Goal: Task Accomplishment & Management: Manage account settings

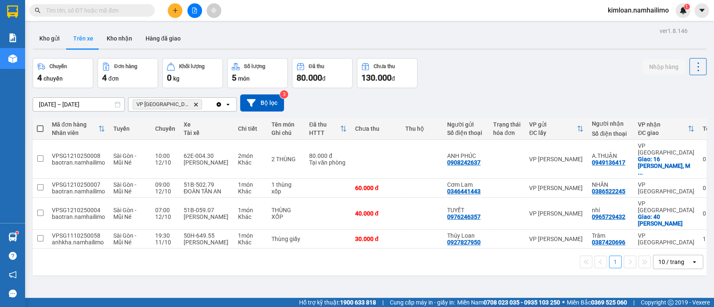
click at [174, 10] on icon "plus" at bounding box center [175, 10] width 5 height 0
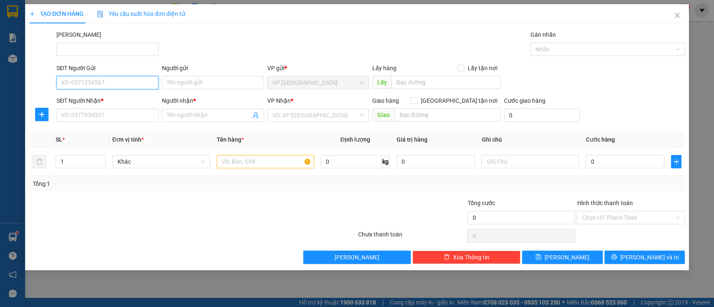
click at [132, 82] on input "SĐT Người Gửi" at bounding box center [107, 82] width 102 height 13
click at [141, 81] on input "SĐT Người Gửi" at bounding box center [107, 82] width 102 height 13
click at [134, 101] on div "0344378631 - CÔ HIẾU" at bounding box center [107, 99] width 92 height 9
type input "0344378631"
type input "CÔ HIẾU"
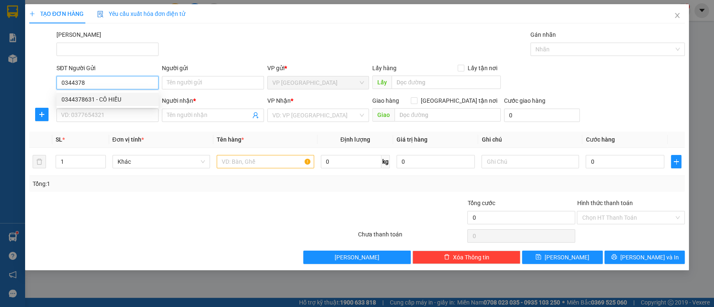
type input "0344378631"
type input "CÔ HIẾU"
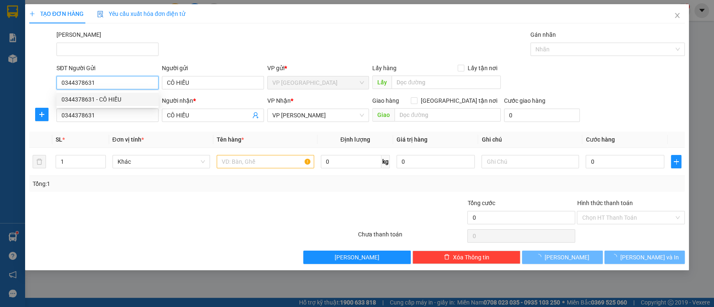
type input "40.000"
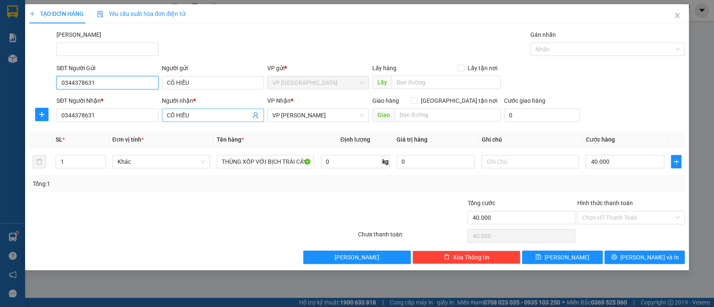
type input "0344378631"
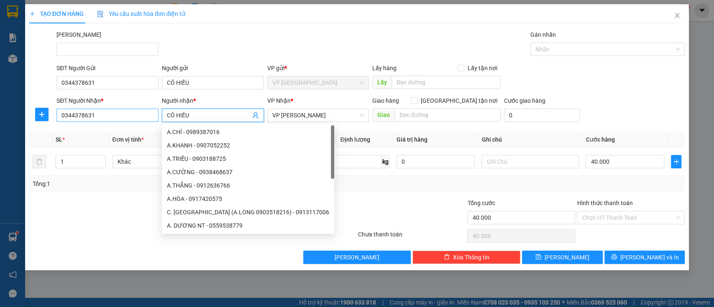
drag, startPoint x: 203, startPoint y: 113, endPoint x: 146, endPoint y: 109, distance: 57.4
click at [146, 109] on div "SĐT Người Nhận * 0344378631 Người nhận * CÔ HIẾU VP Nhận * VP [PERSON_NAME] Lão…" at bounding box center [371, 110] width 632 height 29
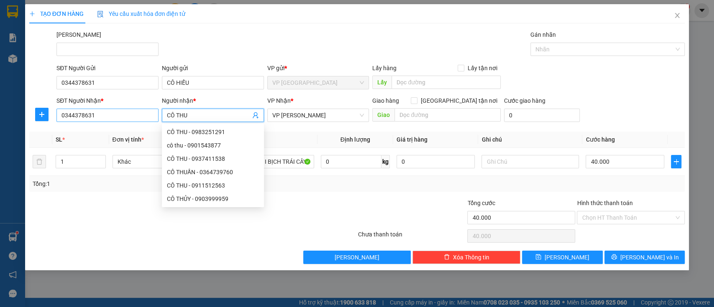
type input "CÔ THU"
click at [117, 116] on input "0344378631" at bounding box center [107, 115] width 102 height 13
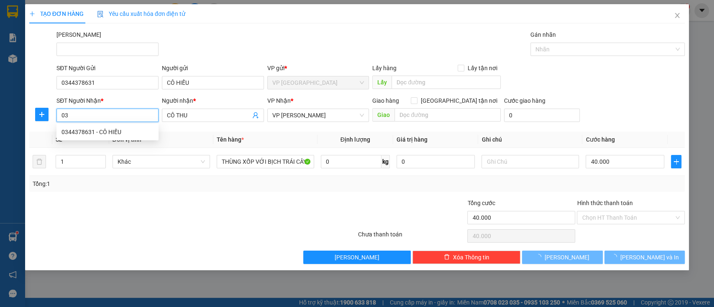
type input "0"
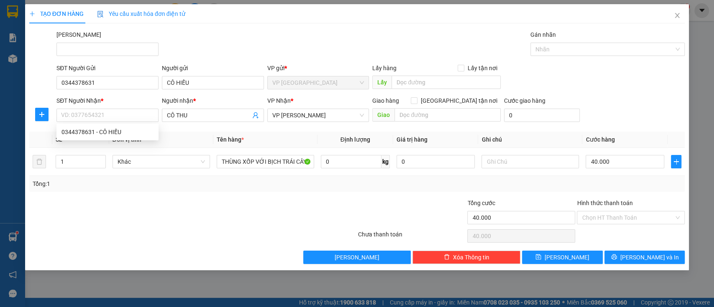
click at [177, 203] on div at bounding box center [137, 213] width 219 height 29
click at [73, 79] on input "0344378631" at bounding box center [107, 82] width 102 height 13
click at [676, 18] on icon "close" at bounding box center [677, 15] width 7 height 7
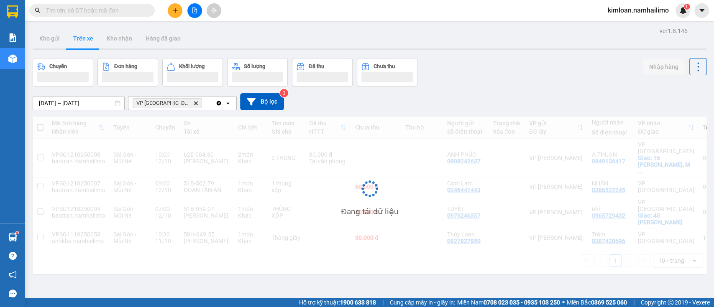
click at [127, 10] on input "text" at bounding box center [95, 10] width 99 height 9
paste input "0344378631"
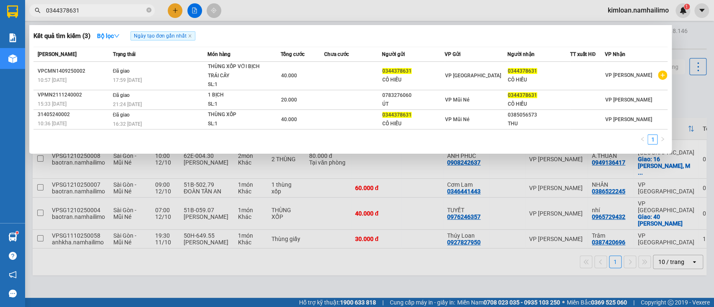
type input "0344378631"
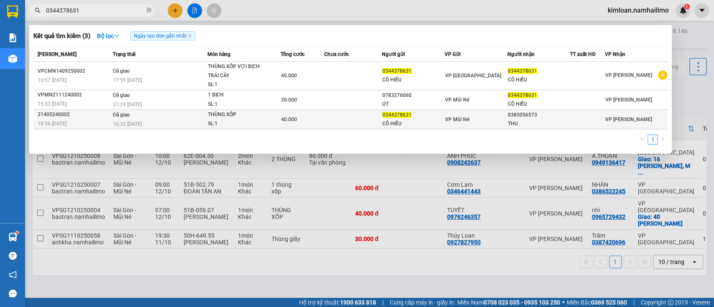
click at [403, 116] on span "0344378631" at bounding box center [396, 115] width 29 height 6
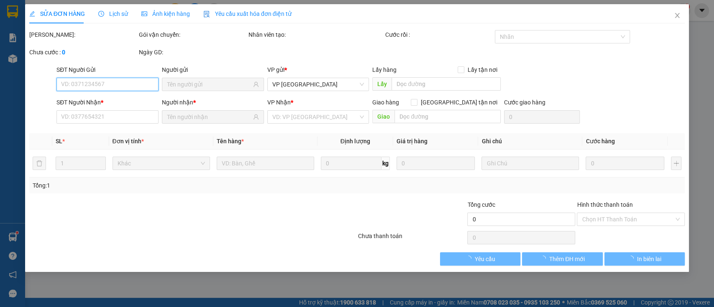
type input "0344378631"
type input "CÔ HIẾU"
type input "0385056573"
type input "THU"
type input "40.000"
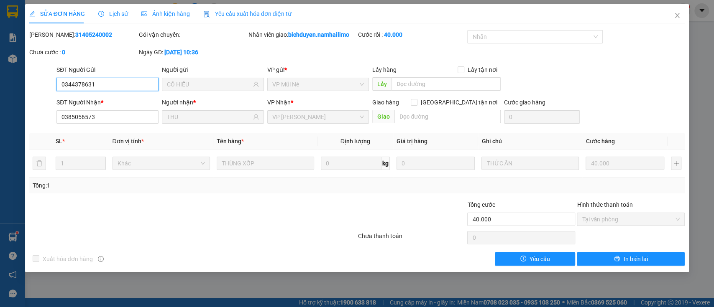
drag, startPoint x: 115, startPoint y: 82, endPoint x: 0, endPoint y: 82, distance: 114.6
click at [0, 82] on div "SỬA ĐƠN HÀNG Lịch sử Ảnh kiện hàng Yêu cầu xuất hóa đơn điện tử Total Paid Fee …" at bounding box center [357, 153] width 714 height 307
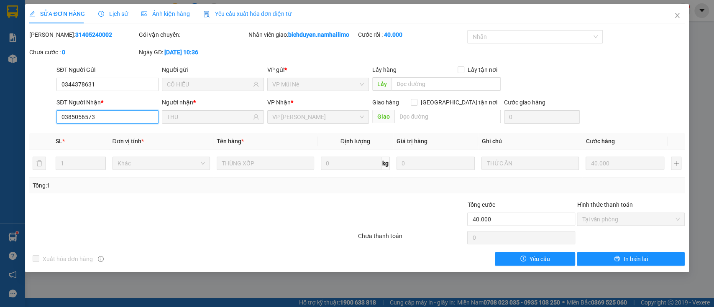
drag, startPoint x: 85, startPoint y: 119, endPoint x: 27, endPoint y: 120, distance: 57.7
click at [27, 120] on div "SỬA ĐƠN HÀNG Lịch sử Ảnh kiện hàng Yêu cầu xuất hóa đơn điện tử Total Paid Fee …" at bounding box center [357, 138] width 664 height 268
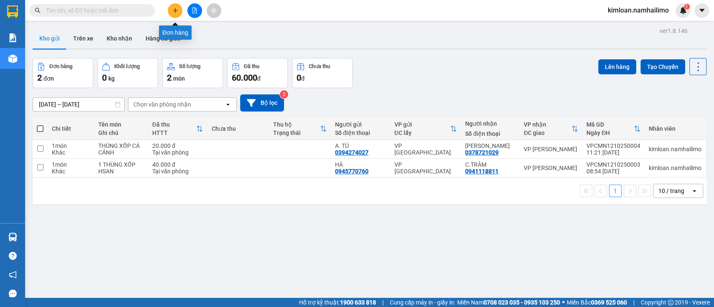
click at [177, 11] on icon "plus" at bounding box center [175, 11] width 6 height 6
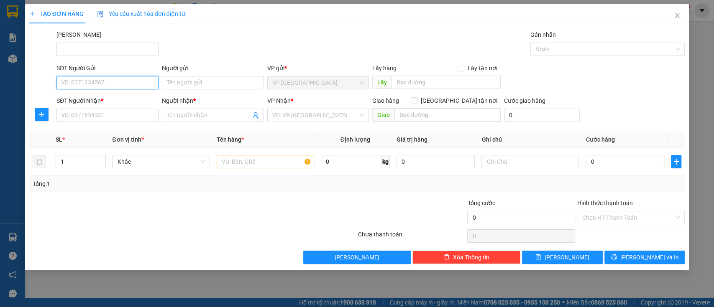
click at [120, 86] on input "SĐT Người Gửi" at bounding box center [107, 82] width 102 height 13
paste input "0344378631"
type input "0344378631"
click at [136, 101] on div "0344378631 - CÔ HIẾU" at bounding box center [107, 99] width 92 height 9
type input "CÔ HIẾU"
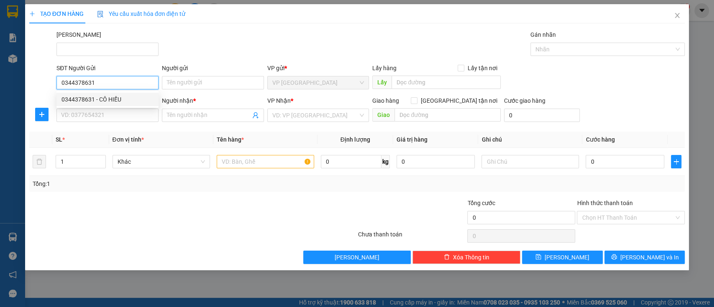
type input "0344378631"
type input "CÔ HIẾU"
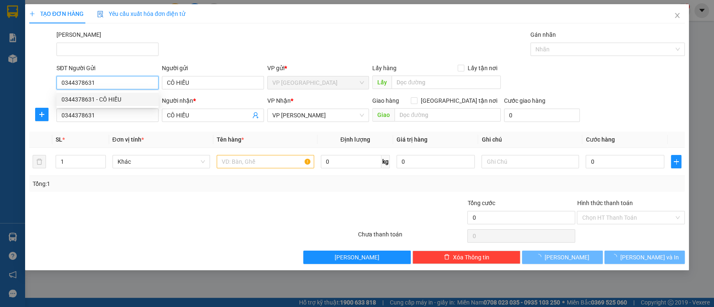
type input "40.000"
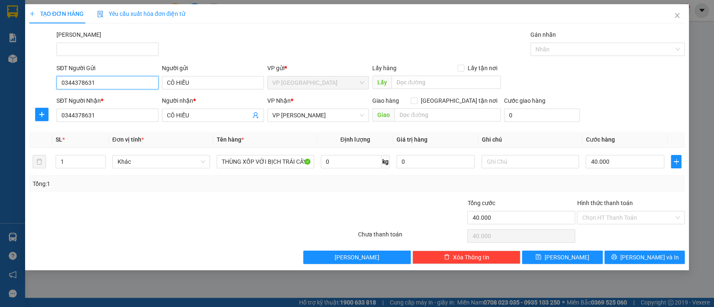
type input "0344378631"
click at [110, 112] on input "0344378631" at bounding box center [107, 115] width 102 height 13
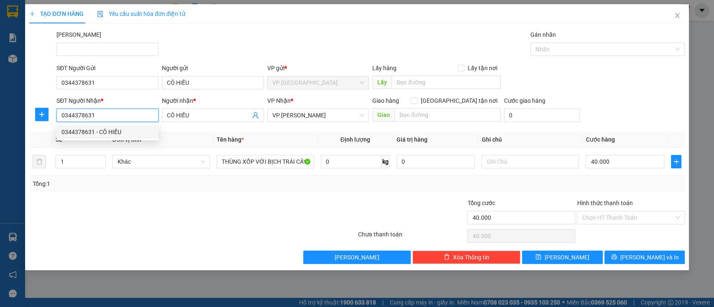
drag, startPoint x: 110, startPoint y: 113, endPoint x: 0, endPoint y: 117, distance: 110.1
click at [0, 117] on div "TẠO ĐƠN HÀNG Yêu cầu xuất hóa đơn điện tử Transit Pickup Surcharge Ids Transit …" at bounding box center [357, 153] width 714 height 307
paste input "85056573"
type input "0385056573"
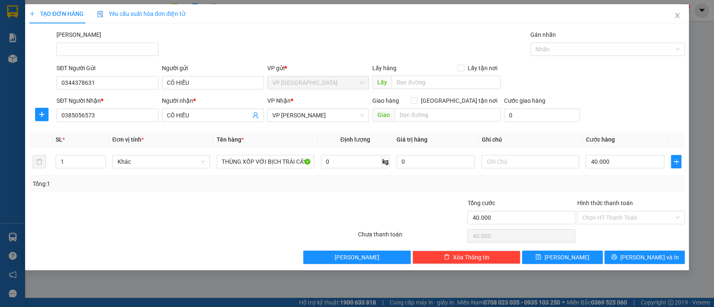
click at [188, 196] on div "Transit Pickup Surcharge Ids Transit Deliver Surcharge Ids Transit Deliver Surc…" at bounding box center [357, 147] width 656 height 234
click at [207, 111] on input "CÔ HIẾU" at bounding box center [209, 115] width 84 height 9
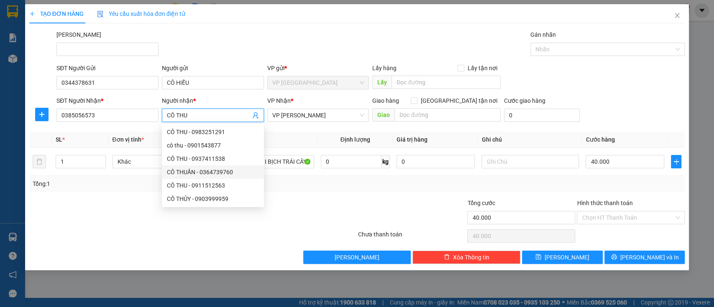
type input "CÔ THU"
click at [302, 208] on div at bounding box center [303, 213] width 110 height 29
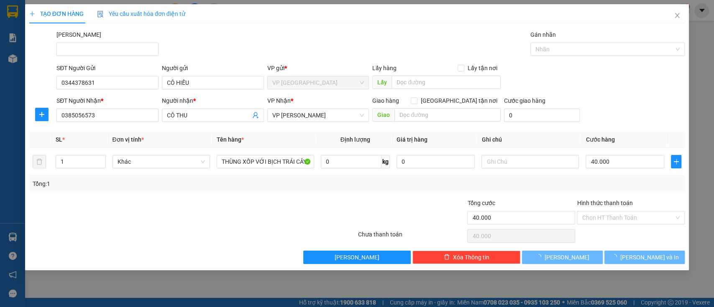
click at [300, 208] on div at bounding box center [303, 213] width 110 height 29
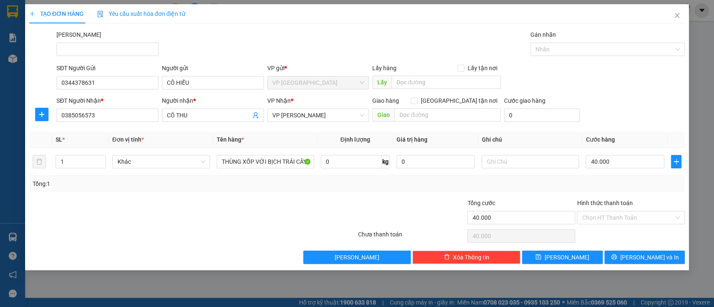
click at [243, 210] on div at bounding box center [137, 213] width 219 height 29
drag, startPoint x: 254, startPoint y: 165, endPoint x: 356, endPoint y: 160, distance: 101.3
click at [356, 160] on tr "1 Khác THÙNG XỐP VỚI BỊCH TRÁI CÂY 0 kg 0 40.000" at bounding box center [357, 162] width 656 height 28
type input "THÙNG XỐP CÁ"
click at [303, 183] on div "Tổng: 1" at bounding box center [357, 183] width 649 height 9
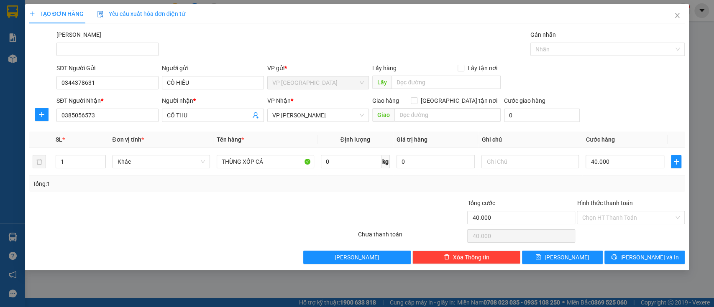
drag, startPoint x: 597, startPoint y: 190, endPoint x: 606, endPoint y: 192, distance: 9.0
click at [598, 190] on div "Tổng: 1" at bounding box center [357, 184] width 656 height 16
click at [633, 217] on input "Hình thức thanh toán" at bounding box center [628, 218] width 92 height 13
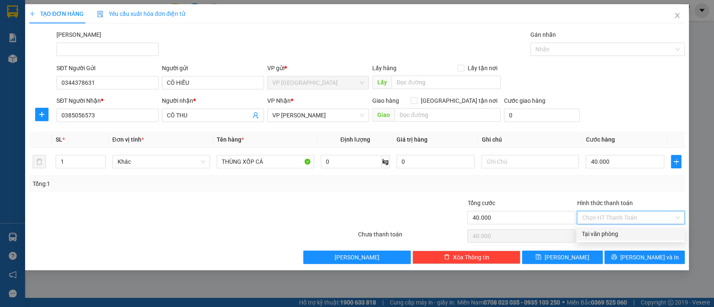
click at [621, 230] on div "Tại văn phòng" at bounding box center [631, 234] width 98 height 9
type input "0"
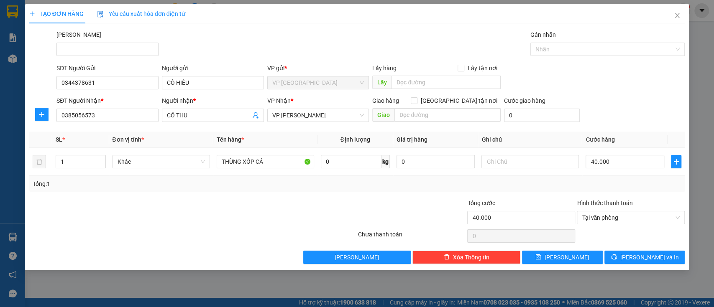
click at [566, 190] on div "Tổng: 1" at bounding box center [357, 184] width 656 height 16
click at [420, 202] on div at bounding box center [412, 213] width 110 height 29
click at [649, 261] on span "[PERSON_NAME] và In" at bounding box center [649, 257] width 59 height 9
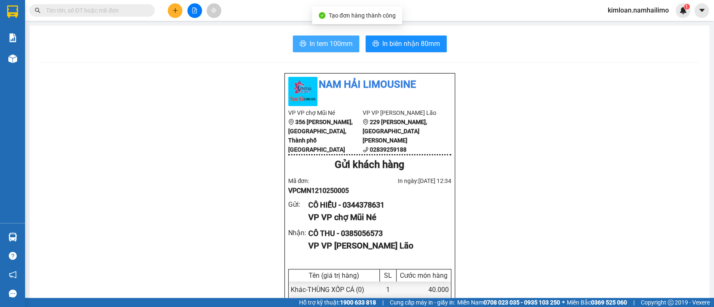
click at [345, 42] on span "In tem 100mm" at bounding box center [331, 43] width 43 height 10
click at [356, 240] on div "CÔ THU - 0385056573" at bounding box center [376, 234] width 136 height 12
copy div "0385056573"
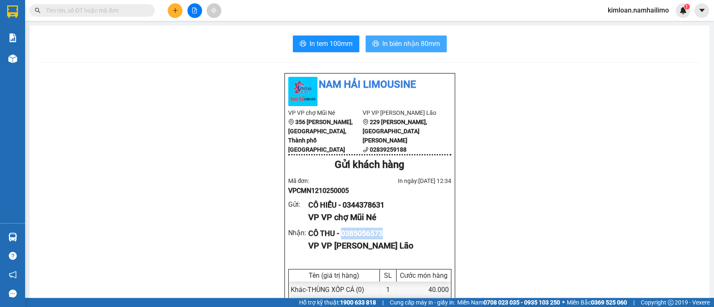
drag, startPoint x: 398, startPoint y: 42, endPoint x: 340, endPoint y: 65, distance: 63.1
click at [398, 42] on span "In biên nhận 80mm" at bounding box center [411, 43] width 58 height 10
drag, startPoint x: 216, startPoint y: 64, endPoint x: 87, endPoint y: 36, distance: 132.2
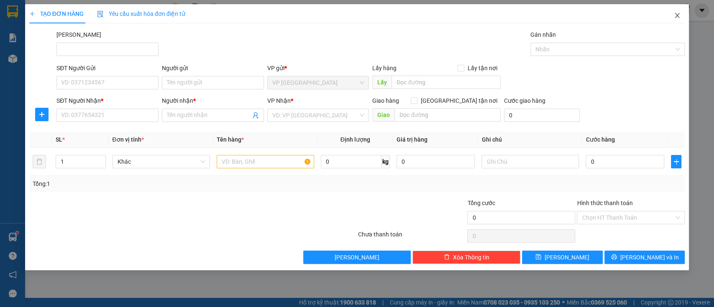
click at [672, 10] on span "Close" at bounding box center [676, 15] width 23 height 23
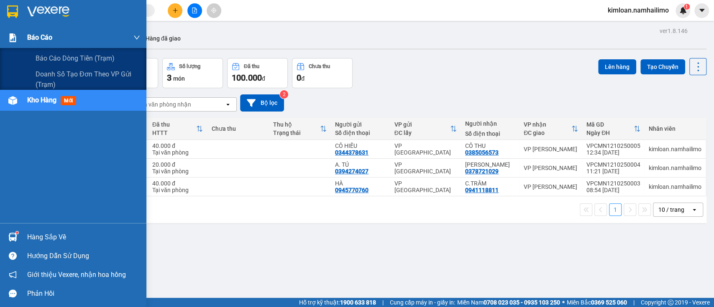
click at [23, 43] on div "Báo cáo" at bounding box center [73, 37] width 146 height 21
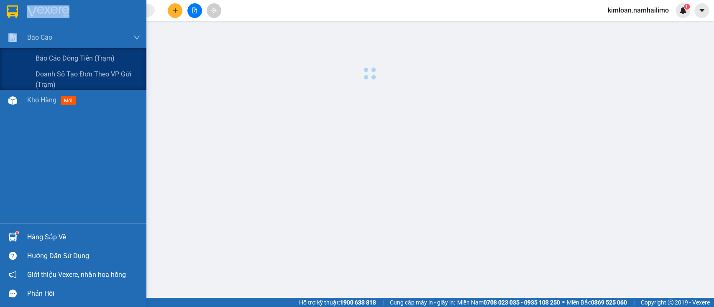
click at [43, 96] on div "Báo cáo Báo cáo dòng tiền (trạm) Doanh số tạo đơn theo VP gửi (trạm) Kho hàng m…" at bounding box center [73, 125] width 146 height 196
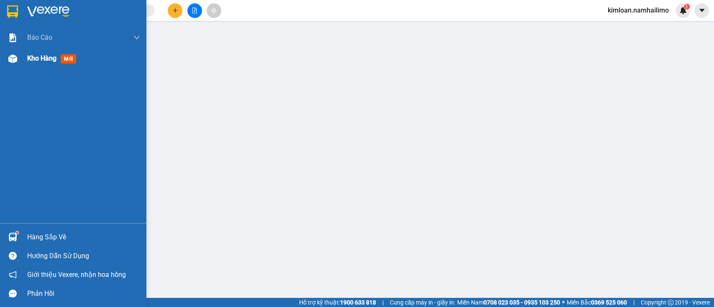
click at [47, 59] on span "Kho hàng" at bounding box center [41, 58] width 29 height 8
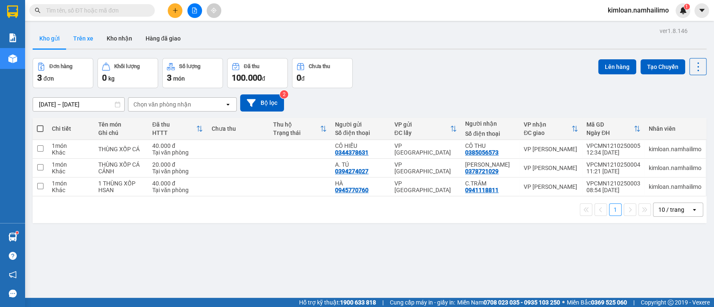
click at [87, 36] on button "Trên xe" at bounding box center [83, 38] width 33 height 20
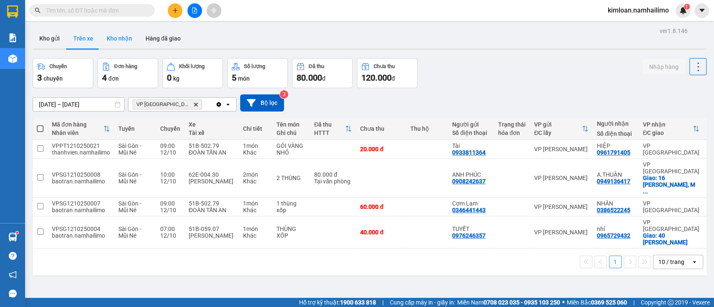
drag, startPoint x: 112, startPoint y: 39, endPoint x: 105, endPoint y: 40, distance: 6.4
click at [112, 39] on button "Kho nhận" at bounding box center [119, 38] width 39 height 20
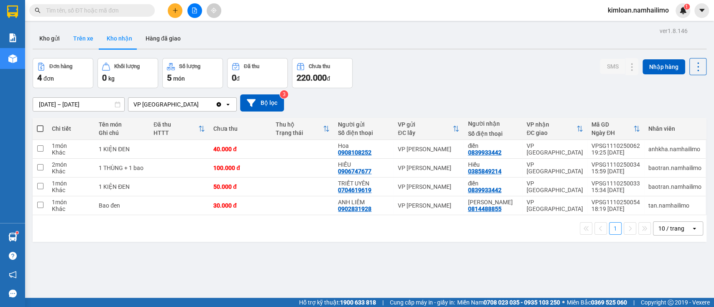
click at [87, 42] on button "Trên xe" at bounding box center [83, 38] width 33 height 20
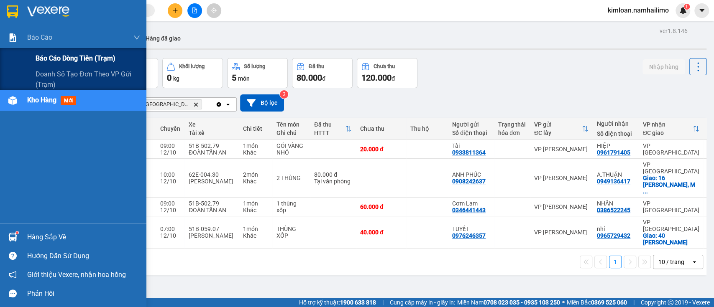
click at [59, 59] on span "Báo cáo dòng tiền (trạm)" at bounding box center [76, 58] width 80 height 10
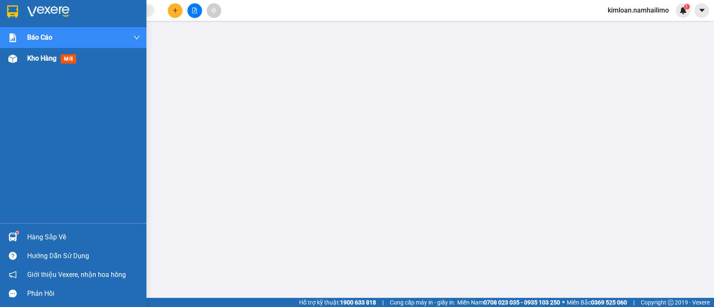
click at [38, 59] on span "Kho hàng" at bounding box center [41, 58] width 29 height 8
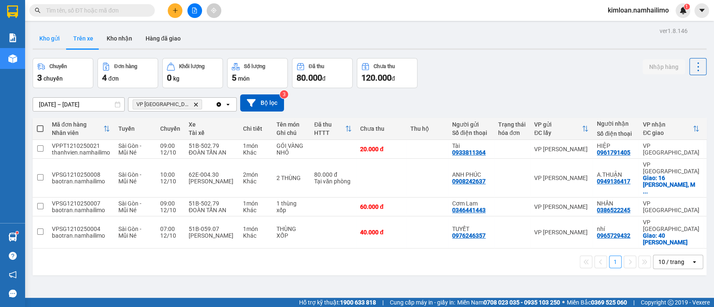
click at [48, 42] on button "Kho gửi" at bounding box center [50, 38] width 34 height 20
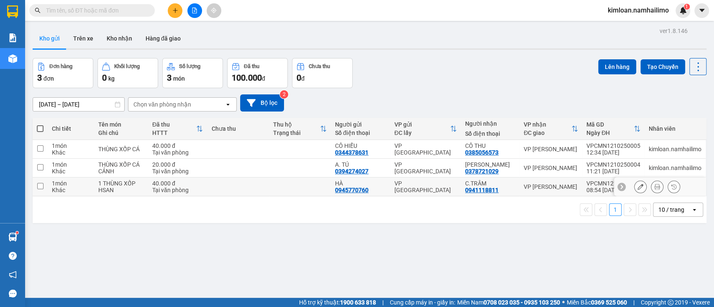
click at [448, 186] on div "VP [GEOGRAPHIC_DATA]" at bounding box center [425, 186] width 63 height 13
checkbox input "true"
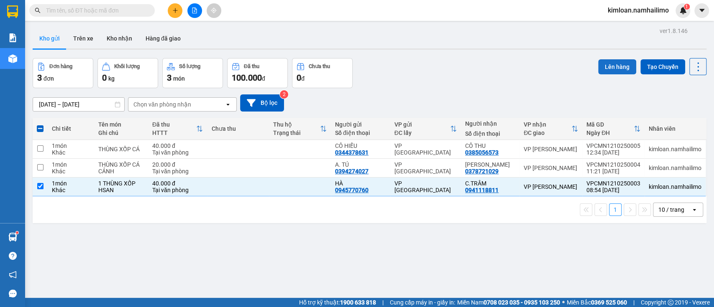
click at [616, 63] on button "Lên hàng" at bounding box center [617, 66] width 38 height 15
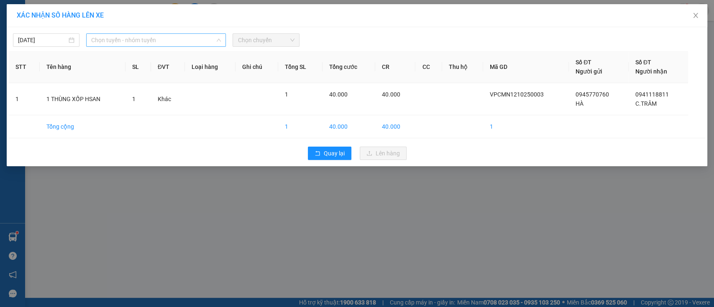
drag, startPoint x: 170, startPoint y: 36, endPoint x: 170, endPoint y: 42, distance: 5.5
click at [170, 39] on span "Chọn tuyến - nhóm tuyến" at bounding box center [156, 40] width 130 height 13
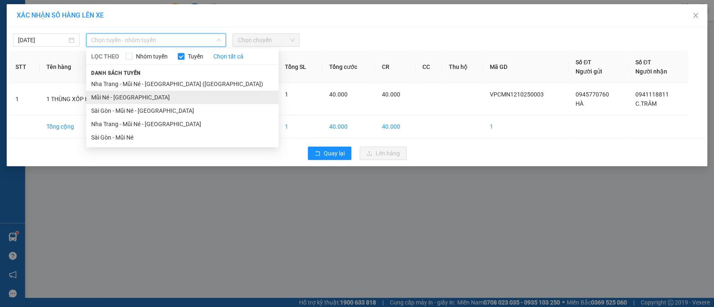
click at [148, 94] on li "Mũi Né - Sài Gòn" at bounding box center [182, 97] width 192 height 13
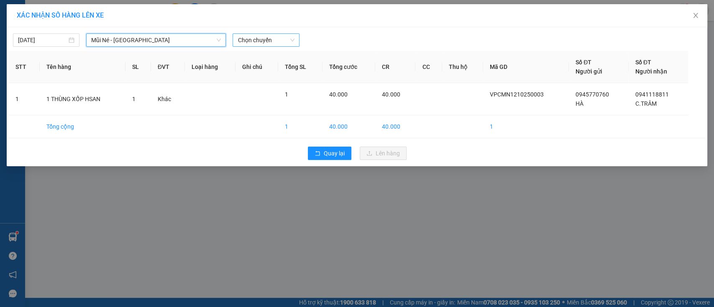
drag, startPoint x: 257, startPoint y: 41, endPoint x: 258, endPoint y: 46, distance: 4.8
click at [258, 41] on span "Chọn chuyến" at bounding box center [266, 40] width 56 height 13
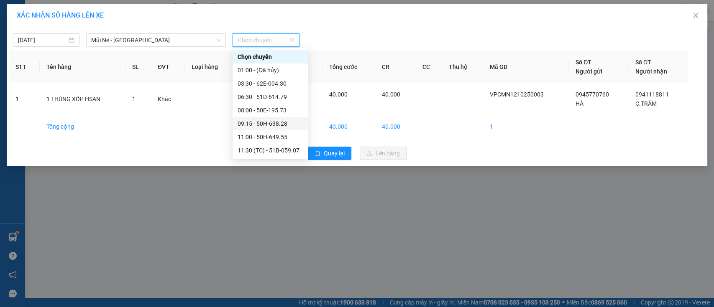
click at [260, 121] on div "09:15 - 50H-638.28" at bounding box center [270, 123] width 65 height 9
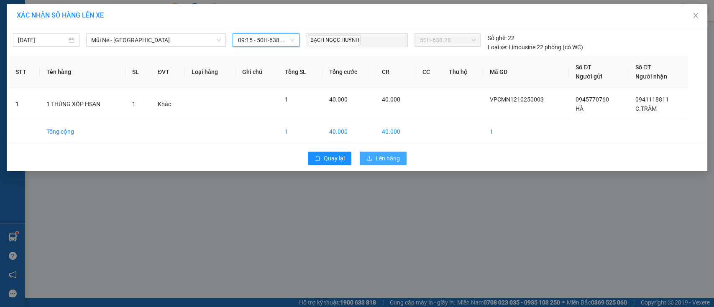
click at [400, 159] on button "Lên hàng" at bounding box center [383, 158] width 47 height 13
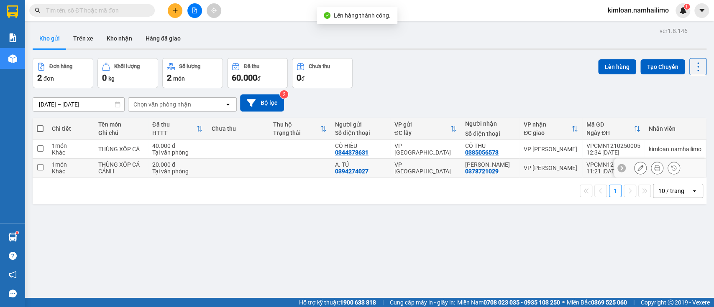
click at [439, 167] on div "VP [GEOGRAPHIC_DATA]" at bounding box center [425, 167] width 63 height 13
checkbox input "true"
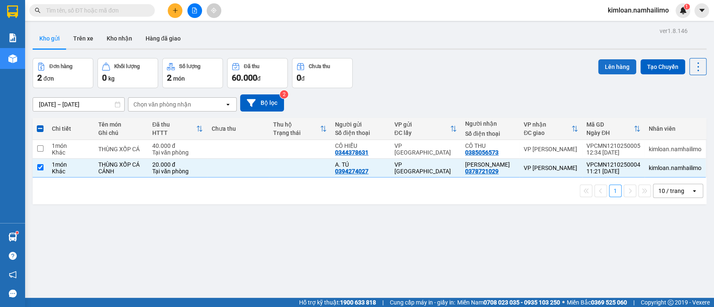
click at [613, 72] on button "Lên hàng" at bounding box center [617, 66] width 38 height 15
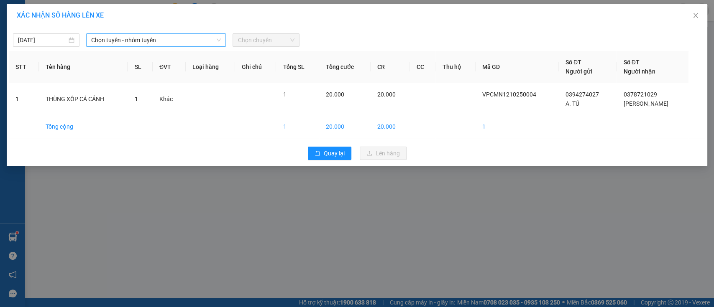
click at [146, 36] on span "Chọn tuyến - nhóm tuyến" at bounding box center [156, 40] width 130 height 13
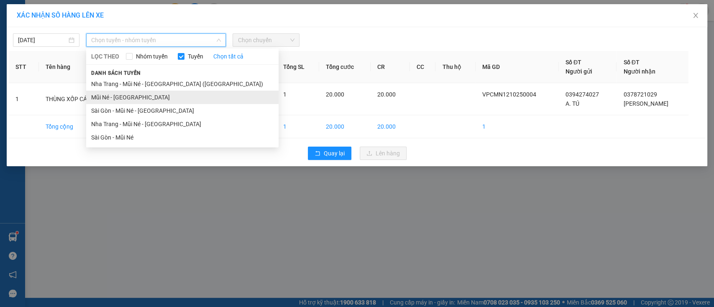
click at [131, 93] on li "Mũi Né - Sài Gòn" at bounding box center [182, 97] width 192 height 13
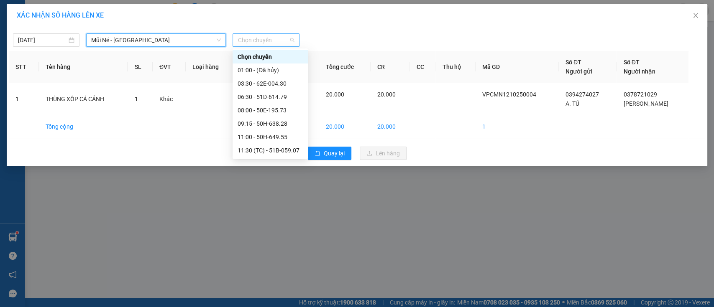
click at [251, 39] on span "Chọn chuyến" at bounding box center [266, 40] width 56 height 13
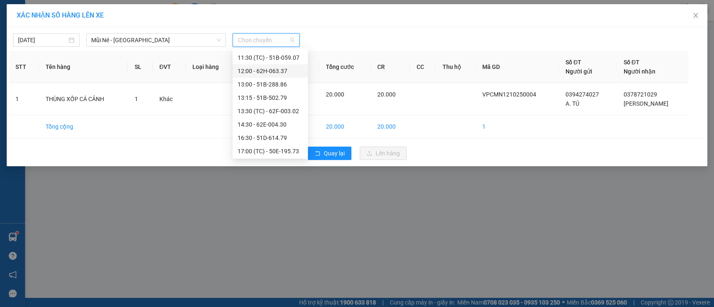
click at [257, 70] on div "12:00 - 62H-063.37" at bounding box center [270, 71] width 65 height 9
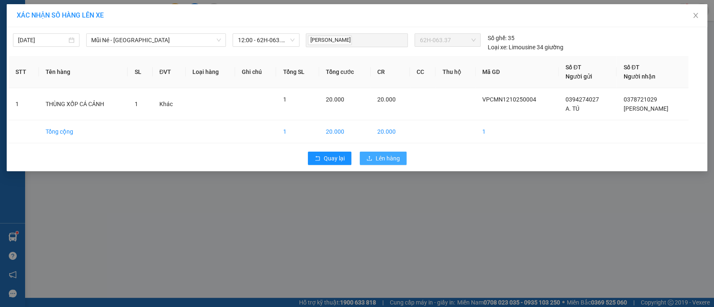
click at [389, 154] on span "Lên hàng" at bounding box center [388, 158] width 24 height 9
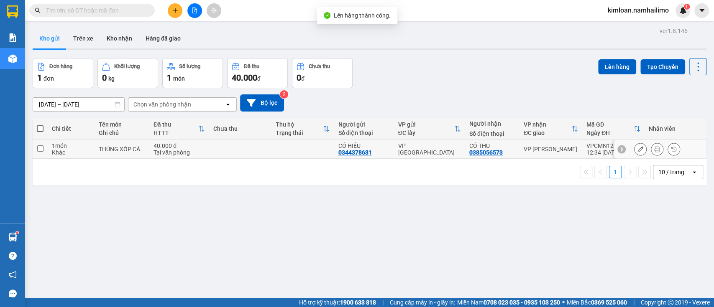
click at [273, 140] on td at bounding box center [302, 149] width 62 height 19
checkbox input "true"
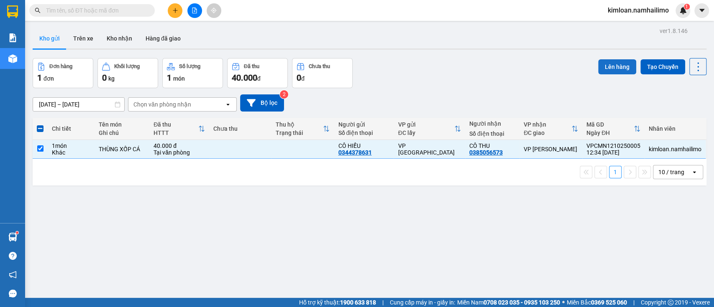
click at [598, 64] on button "Lên hàng" at bounding box center [617, 66] width 38 height 15
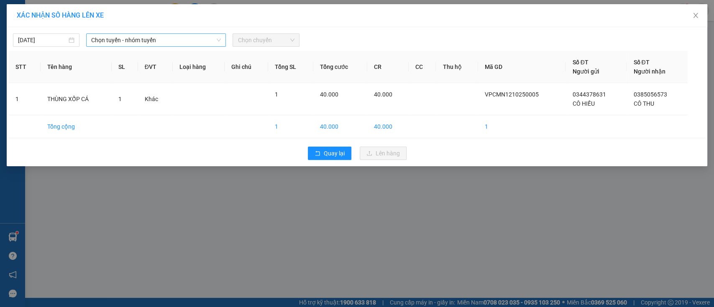
click at [160, 42] on span "Chọn tuyến - nhóm tuyến" at bounding box center [156, 40] width 130 height 13
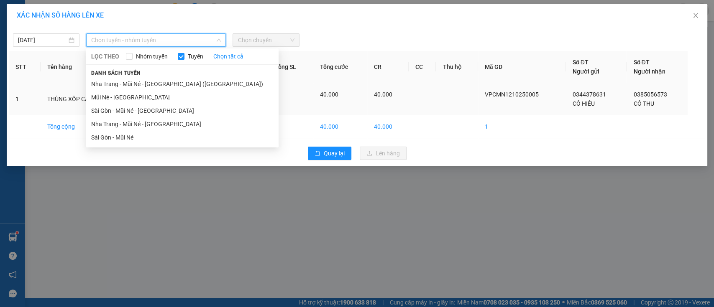
click at [97, 98] on li "Mũi Né - Sài Gòn" at bounding box center [182, 97] width 192 height 13
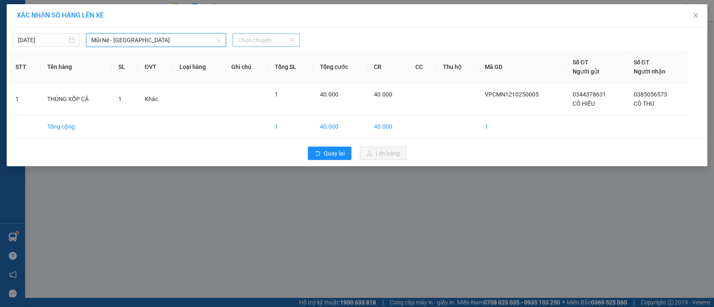
click at [258, 40] on span "Chọn chuyến" at bounding box center [266, 40] width 56 height 13
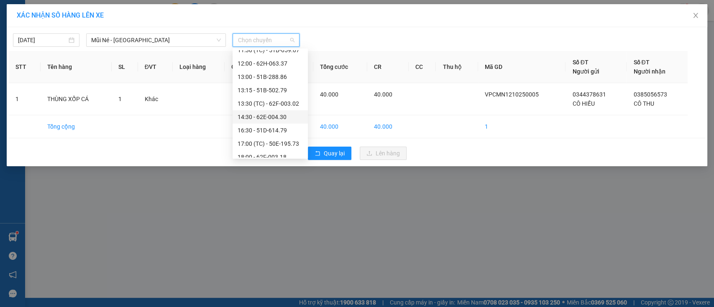
scroll to position [120, 0]
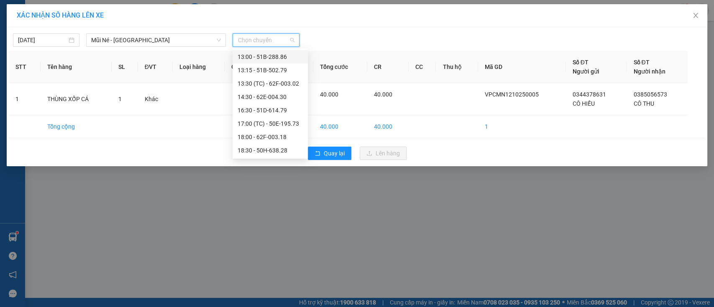
click at [261, 59] on div "13:00 - 51B-288.86" at bounding box center [270, 56] width 65 height 9
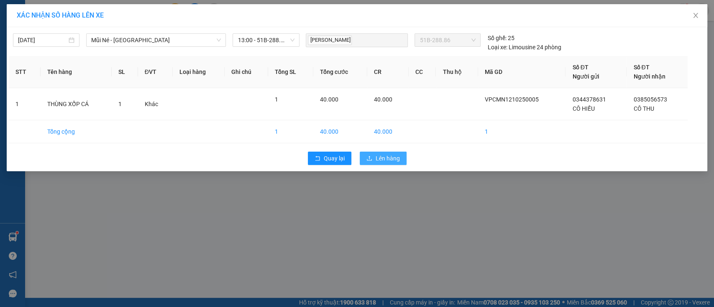
click at [389, 161] on span "Lên hàng" at bounding box center [388, 158] width 24 height 9
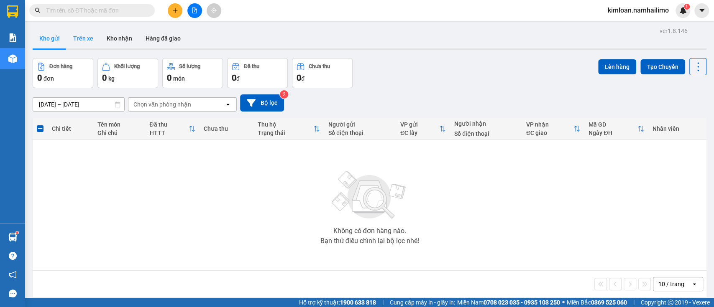
click at [96, 36] on button "Trên xe" at bounding box center [83, 38] width 33 height 20
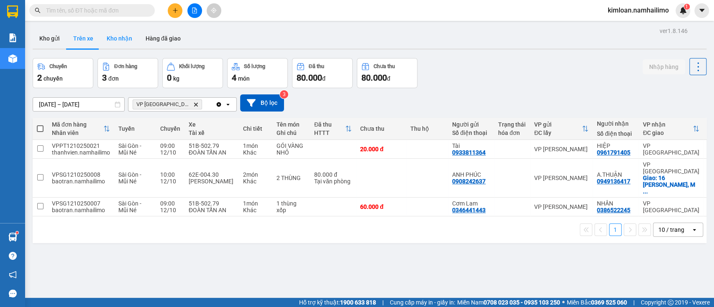
click at [125, 40] on button "Kho nhận" at bounding box center [119, 38] width 39 height 20
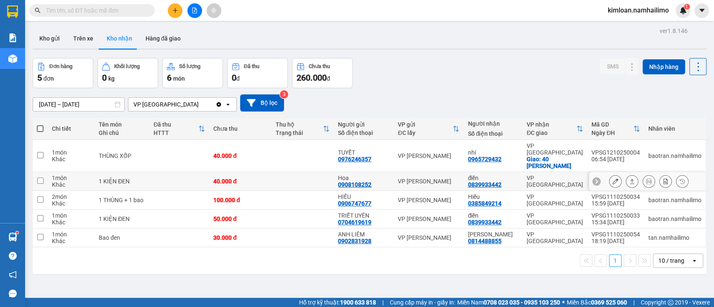
click at [609, 174] on button at bounding box center [615, 181] width 12 height 15
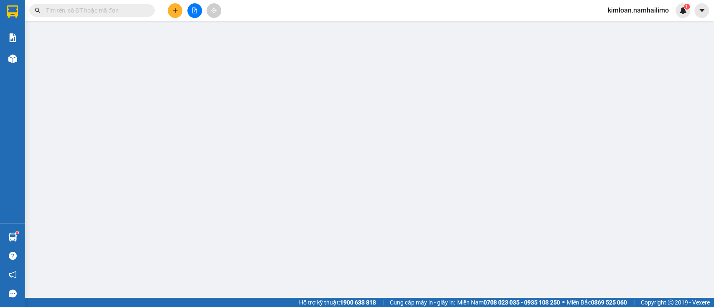
type input "0908108252"
type input "Hoa"
type input "0839933442"
type input "điền"
type input "40.000"
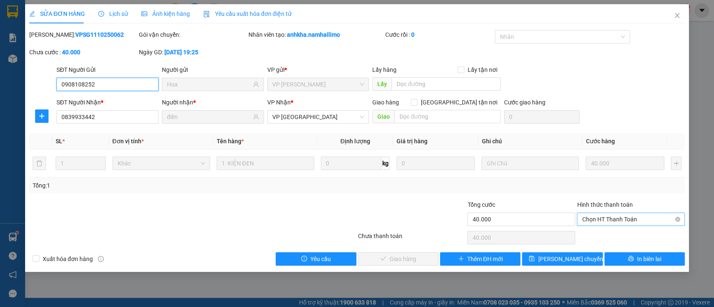
drag, startPoint x: 588, startPoint y: 219, endPoint x: 587, endPoint y: 225, distance: 6.3
click at [588, 219] on span "Chọn HT Thanh Toán" at bounding box center [631, 219] width 98 height 13
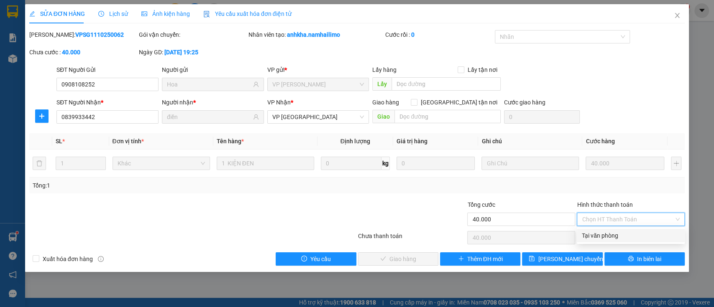
click at [586, 234] on div "Tại văn phòng" at bounding box center [631, 235] width 98 height 9
type input "0"
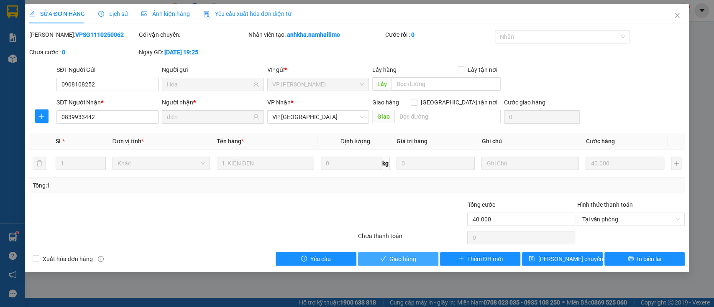
drag, startPoint x: 433, startPoint y: 253, endPoint x: 431, endPoint y: 248, distance: 5.3
click at [433, 253] on button "Giao hàng" at bounding box center [398, 259] width 80 height 13
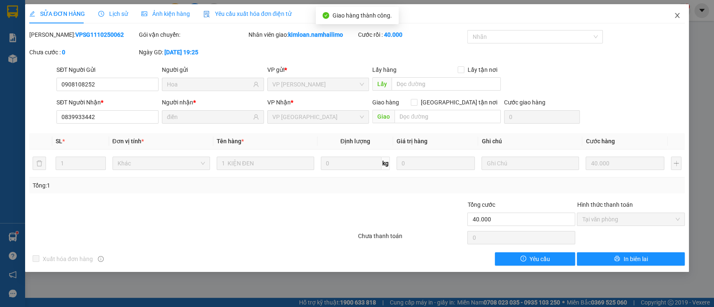
click at [680, 17] on icon "close" at bounding box center [677, 15] width 7 height 7
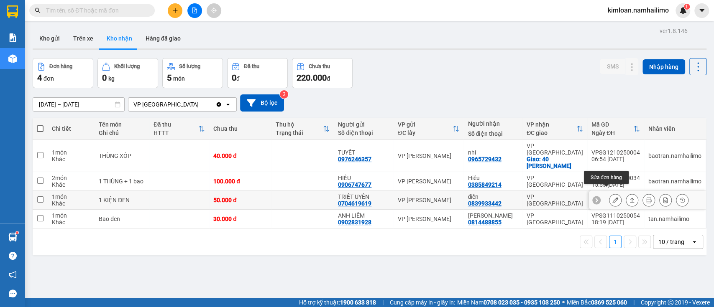
click at [612, 197] on icon at bounding box center [615, 200] width 6 height 6
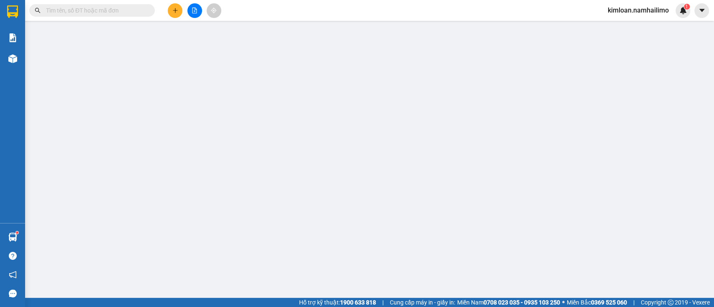
type input "0704619619"
type input "TRIẾT UYÊN"
type input "0839933442"
type input "điền"
type input "50.000"
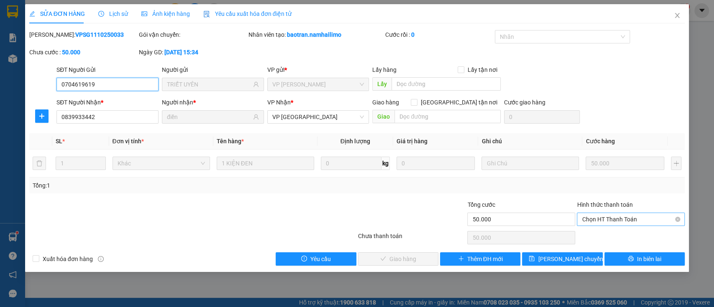
click at [591, 223] on span "Chọn HT Thanh Toán" at bounding box center [631, 219] width 98 height 13
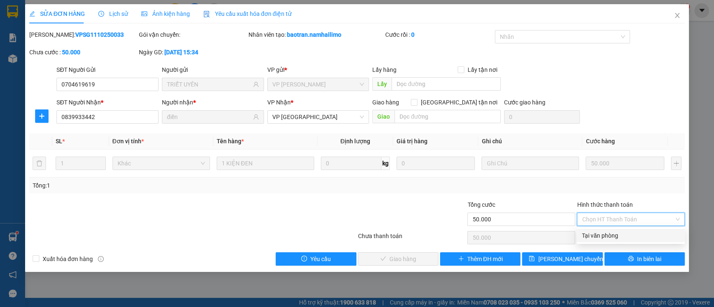
click at [589, 233] on div "Tại văn phòng" at bounding box center [631, 235] width 98 height 9
type input "0"
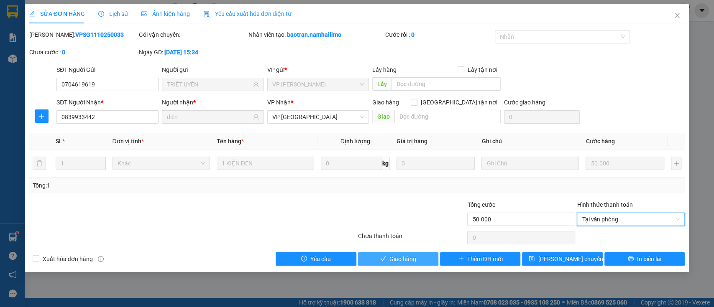
click at [390, 258] on span "Giao hàng" at bounding box center [402, 259] width 27 height 9
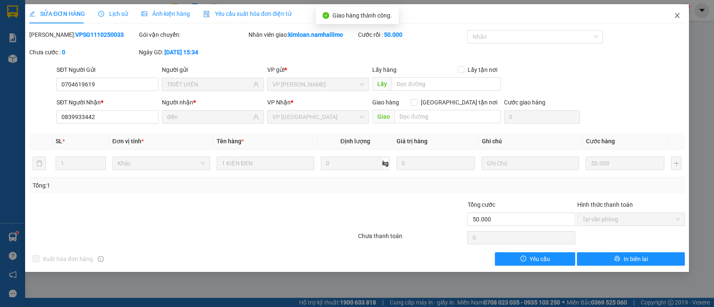
drag, startPoint x: 676, startPoint y: 18, endPoint x: 681, endPoint y: 24, distance: 7.4
click at [676, 18] on icon "close" at bounding box center [677, 15] width 7 height 7
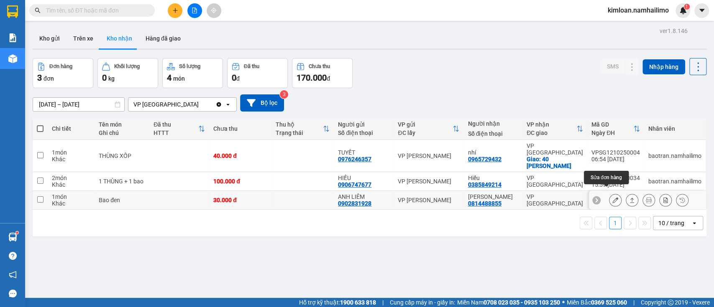
click at [612, 197] on icon at bounding box center [615, 200] width 6 height 6
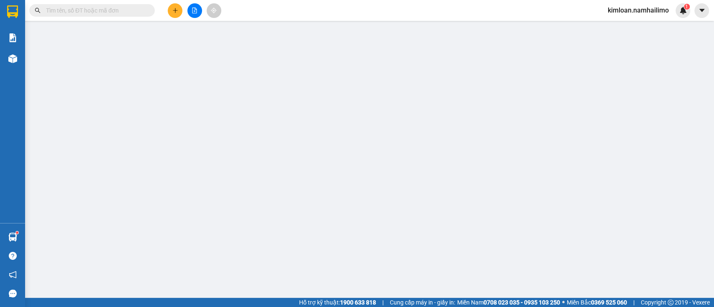
type input "0902831928"
type input "ANH LIÊM"
type input "0814488855"
type input "ANH ĐIỀN"
type input "30.000"
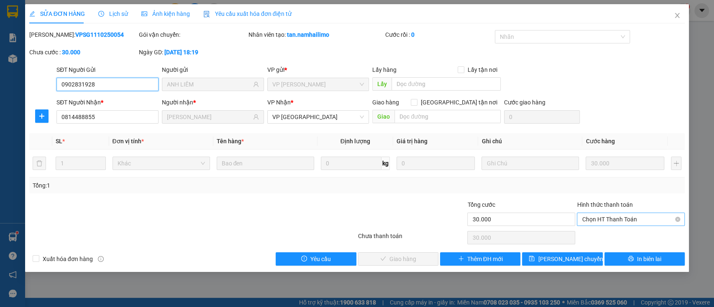
click at [587, 222] on span "Chọn HT Thanh Toán" at bounding box center [631, 219] width 98 height 13
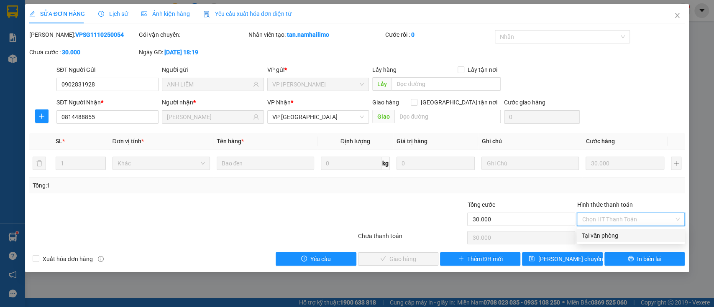
click at [588, 236] on div "Tại văn phòng" at bounding box center [631, 235] width 98 height 9
type input "0"
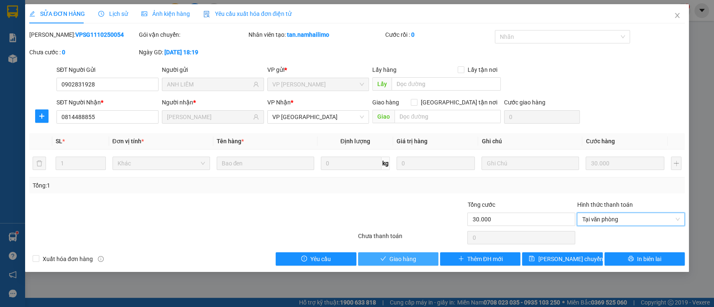
drag, startPoint x: 425, startPoint y: 262, endPoint x: 435, endPoint y: 247, distance: 18.1
click at [425, 262] on button "Giao hàng" at bounding box center [398, 259] width 80 height 13
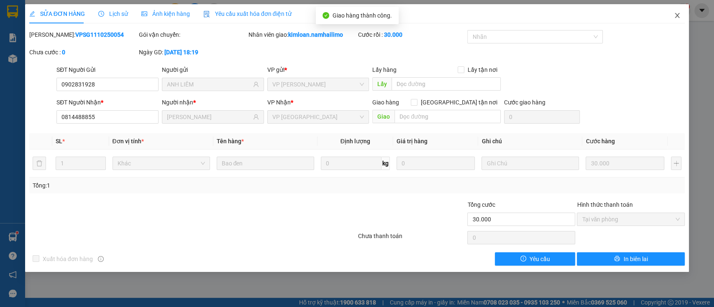
click at [680, 15] on span "Close" at bounding box center [676, 15] width 23 height 23
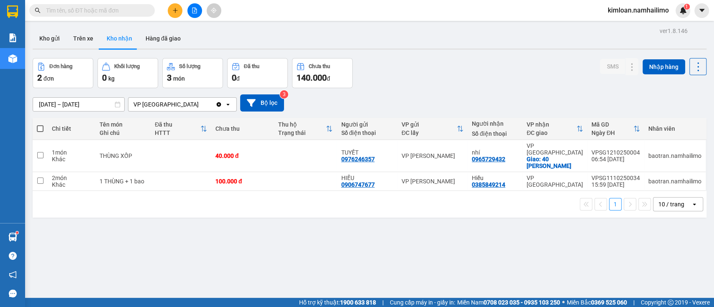
click at [319, 191] on div "1 10 / trang open" at bounding box center [370, 204] width 674 height 27
click at [43, 35] on button "Kho gửi" at bounding box center [50, 38] width 34 height 20
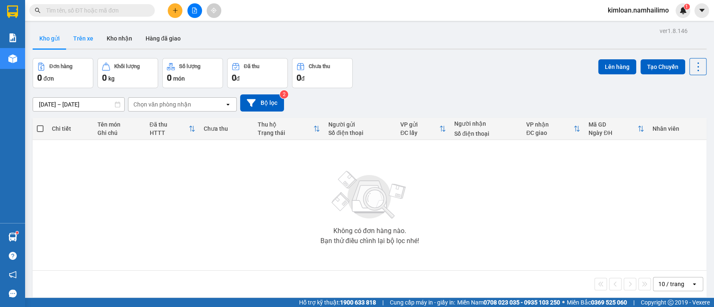
click at [87, 38] on button "Trên xe" at bounding box center [83, 38] width 33 height 20
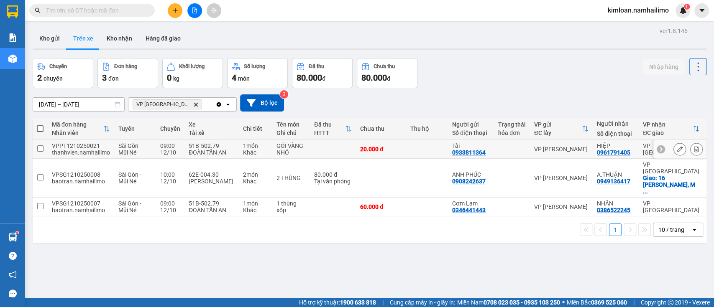
click at [39, 152] on td at bounding box center [40, 149] width 15 height 19
checkbox input "true"
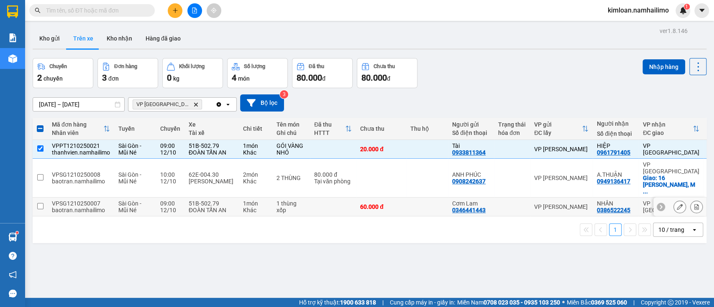
click at [41, 203] on input "checkbox" at bounding box center [40, 206] width 6 height 6
checkbox input "true"
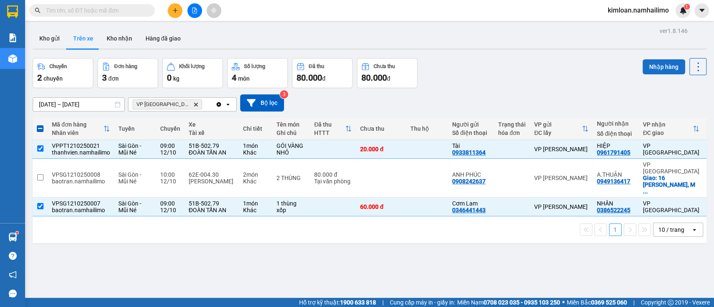
click at [656, 65] on button "Nhập hàng" at bounding box center [663, 66] width 43 height 15
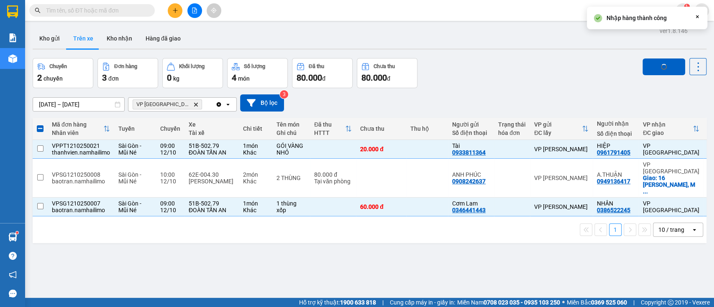
checkbox input "false"
